Goal: Transaction & Acquisition: Purchase product/service

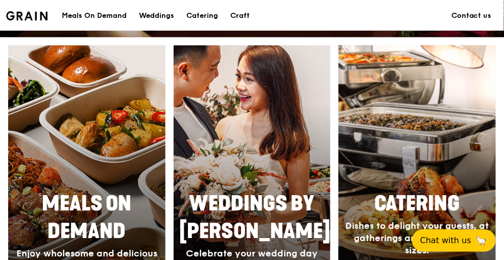
scroll to position [511, 0]
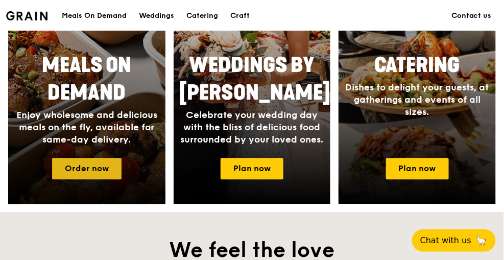
click at [96, 170] on link "Order now" at bounding box center [87, 168] width 70 height 21
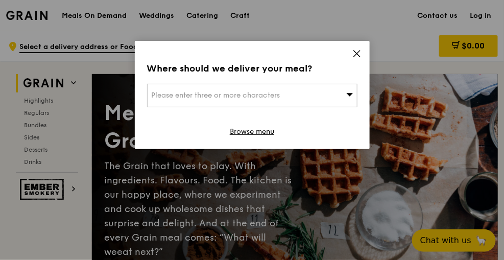
click at [317, 95] on div "Please enter three or more characters" at bounding box center [252, 96] width 211 height 24
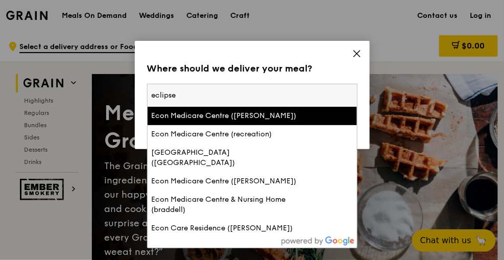
click at [267, 93] on input "eclipse" at bounding box center [253, 95] width 210 height 22
type input "e"
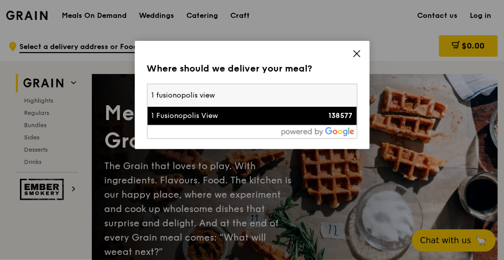
type input "1 fusionopolis view"
click at [256, 117] on div "1 Fusionopolis View" at bounding box center [227, 116] width 151 height 10
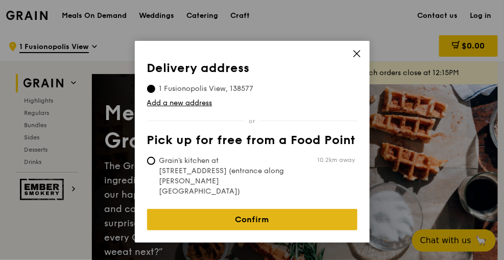
click at [246, 209] on link "Confirm" at bounding box center [252, 219] width 211 height 21
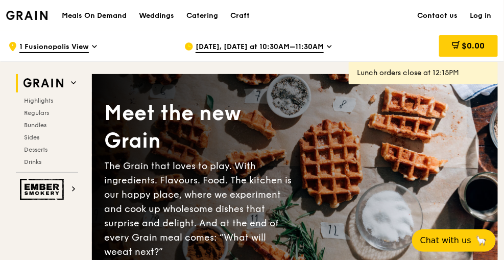
click at [328, 46] on icon at bounding box center [330, 46] width 4 height 2
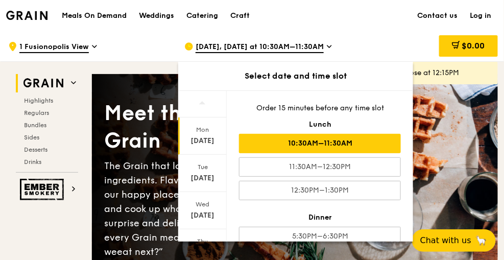
click at [334, 16] on div "Meals On Demand Weddings Catering Craft Contact us Log in" at bounding box center [252, 15] width 492 height 31
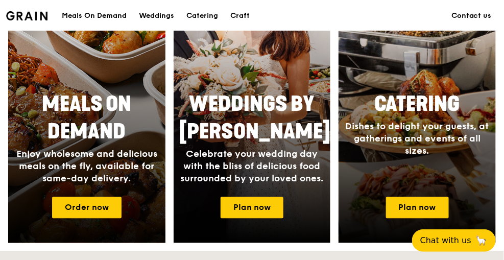
scroll to position [557, 0]
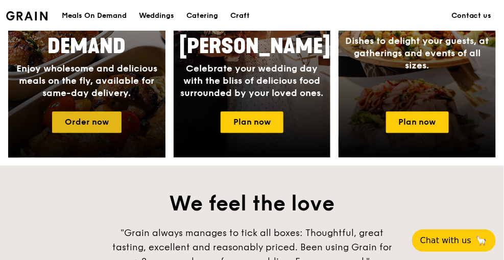
click at [71, 122] on link "Order now" at bounding box center [87, 121] width 70 height 21
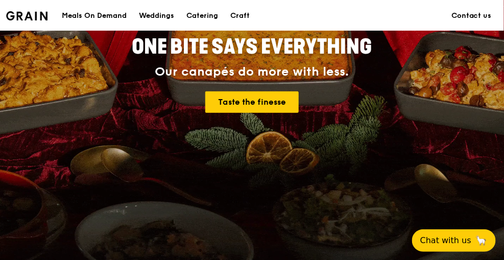
scroll to position [62, 0]
